Goal: Task Accomplishment & Management: Manage account settings

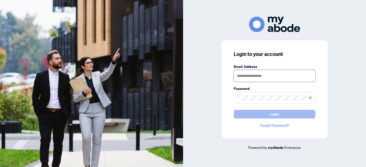
type input "**********"
click at [290, 115] on button "Login" at bounding box center [275, 114] width 82 height 9
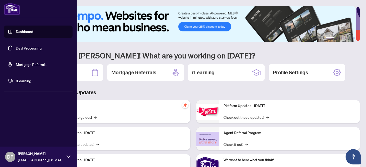
click at [18, 46] on link "Deal Processing" at bounding box center [29, 48] width 26 height 5
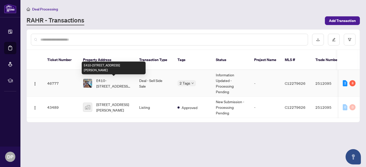
click at [105, 84] on span "E410-[STREET_ADDRESS][PERSON_NAME]" at bounding box center [113, 83] width 35 height 11
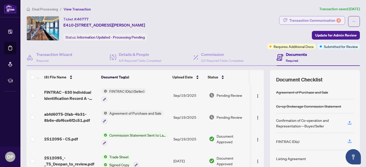
click at [313, 22] on div "Transaction Communication 8" at bounding box center [316, 20] width 52 height 8
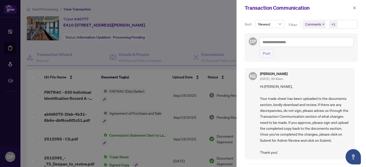
click at [191, 13] on div at bounding box center [183, 83] width 366 height 167
click at [357, 74] on div "Sort: Newest Filter: Comments +1 DP Post NS [PERSON_NAME] [DATE], 09:40am Hi [P…" at bounding box center [302, 91] width 130 height 151
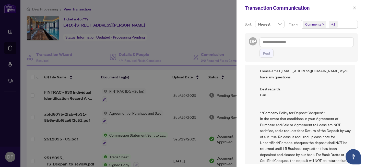
scroll to position [647, 0]
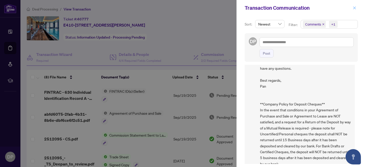
click at [354, 9] on icon "close" at bounding box center [355, 8] width 4 height 4
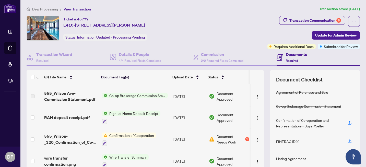
scroll to position [87, 0]
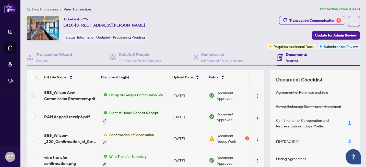
click at [225, 138] on span "Document Needs Work" at bounding box center [231, 138] width 28 height 11
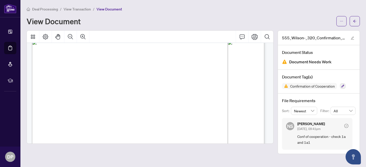
scroll to position [523, 0]
